Goal: Task Accomplishment & Management: Manage account settings

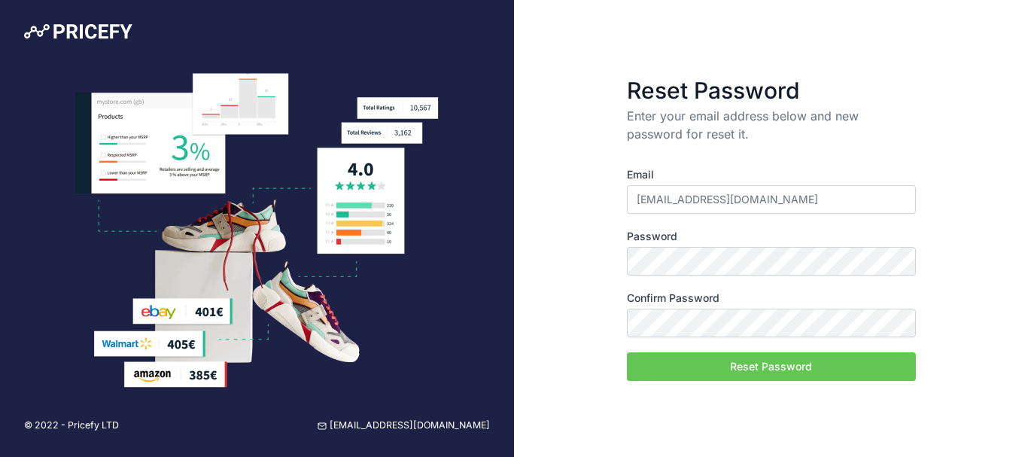
click at [751, 370] on button "Reset Password" at bounding box center [771, 366] width 289 height 29
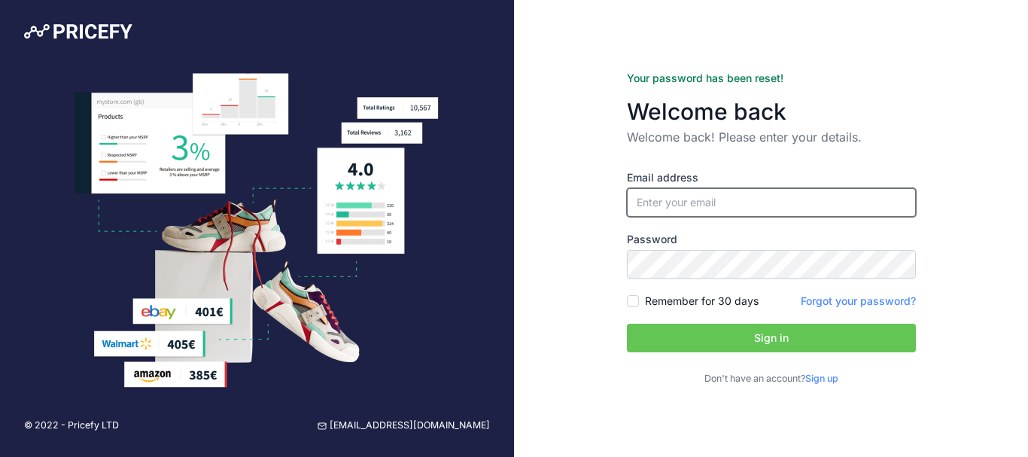
click at [683, 211] on input "email" at bounding box center [771, 202] width 289 height 29
type input "[EMAIL_ADDRESS][DOMAIN_NAME]"
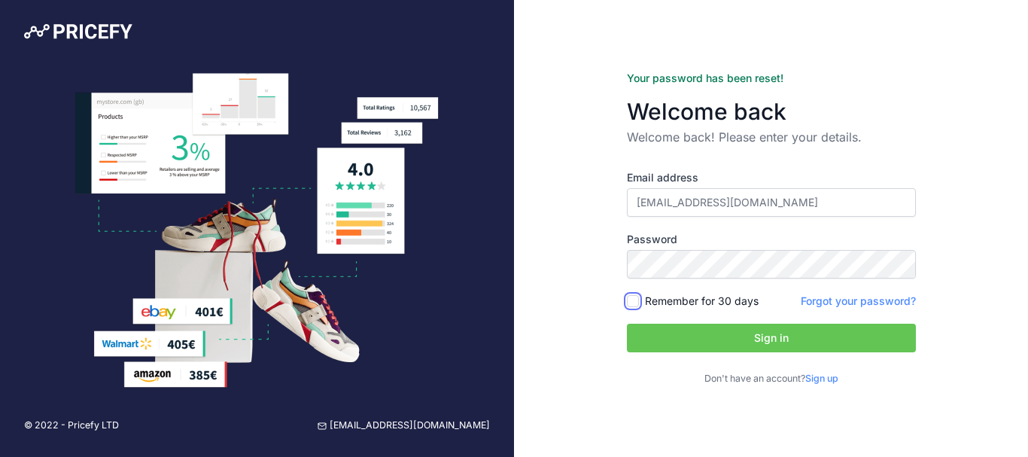
click at [635, 304] on input "Remember for 30 days" at bounding box center [633, 301] width 12 height 12
checkbox input "true"
click at [724, 344] on button "Sign in" at bounding box center [771, 338] width 289 height 29
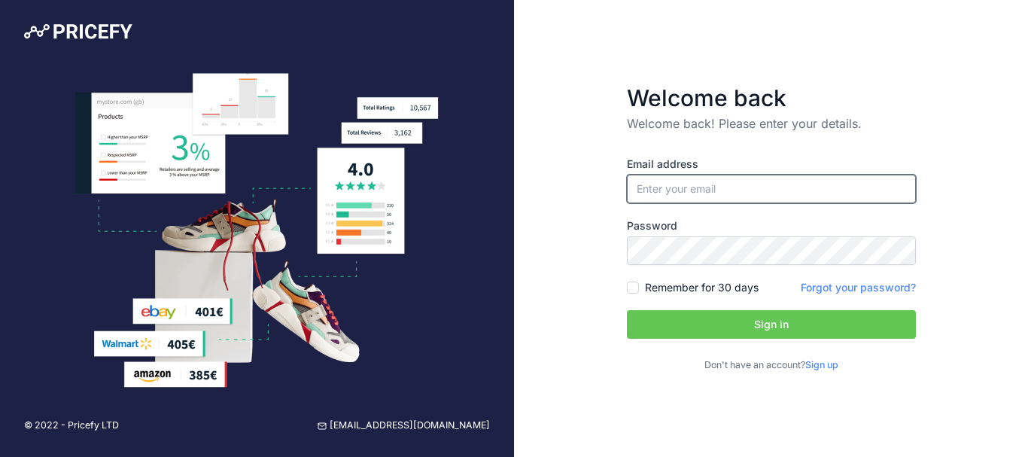
click at [686, 189] on input "email" at bounding box center [771, 189] width 289 height 29
type input "[EMAIL_ADDRESS][DOMAIN_NAME]"
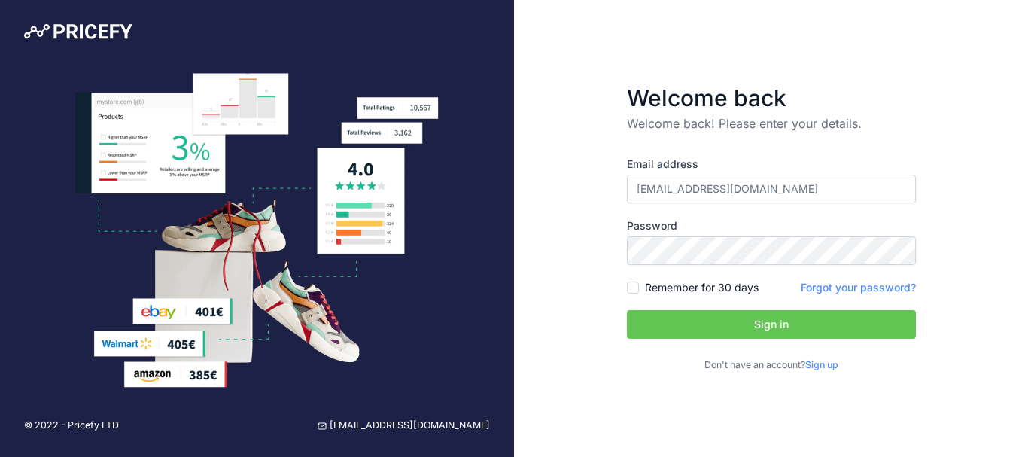
click at [733, 338] on button "Sign in" at bounding box center [771, 324] width 289 height 29
